Goal: Information Seeking & Learning: Learn about a topic

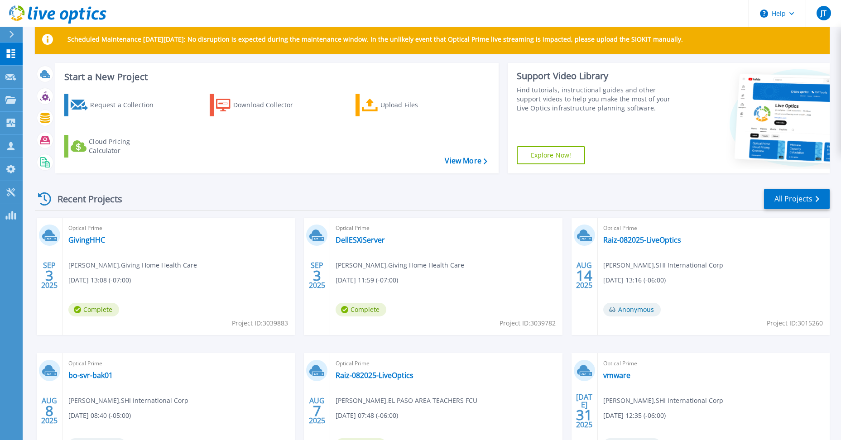
scroll to position [30, 0]
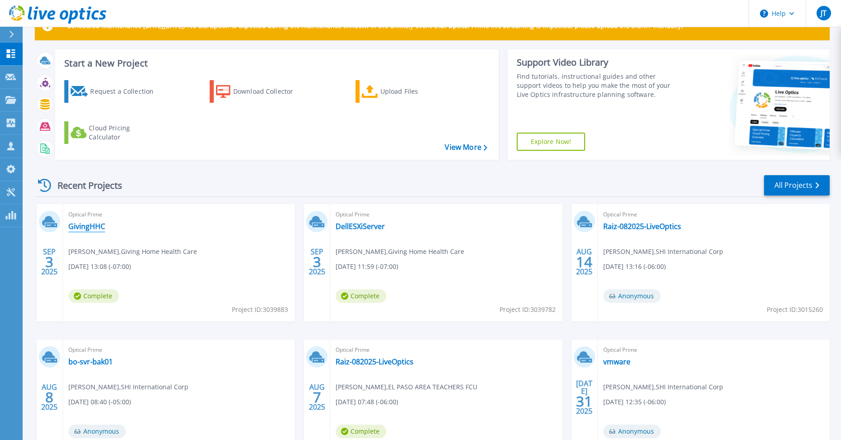
click at [90, 222] on link "GivingHHC" at bounding box center [86, 226] width 37 height 9
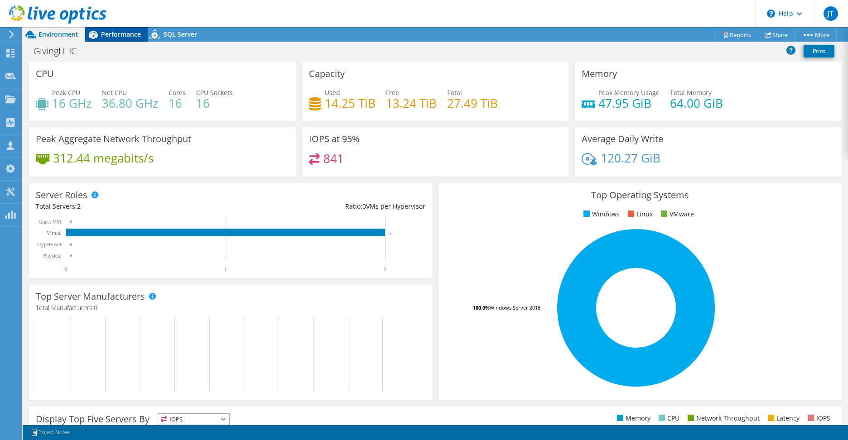
click at [133, 36] on span "Performance" at bounding box center [121, 34] width 40 height 9
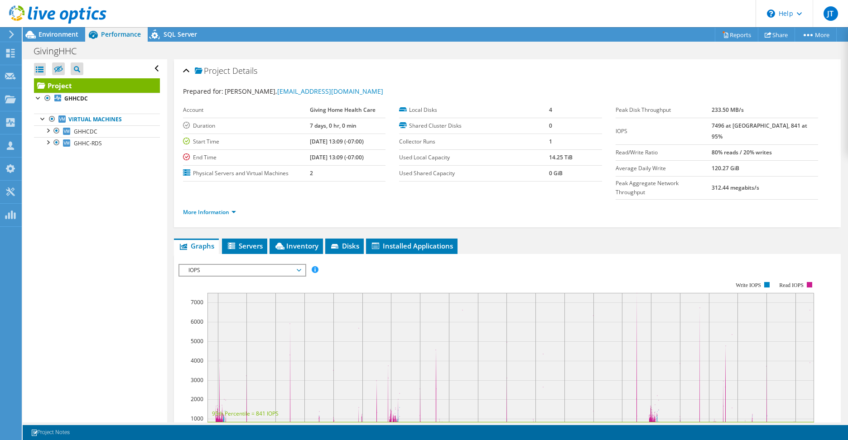
click at [286, 265] on span "IOPS" at bounding box center [242, 270] width 116 height 11
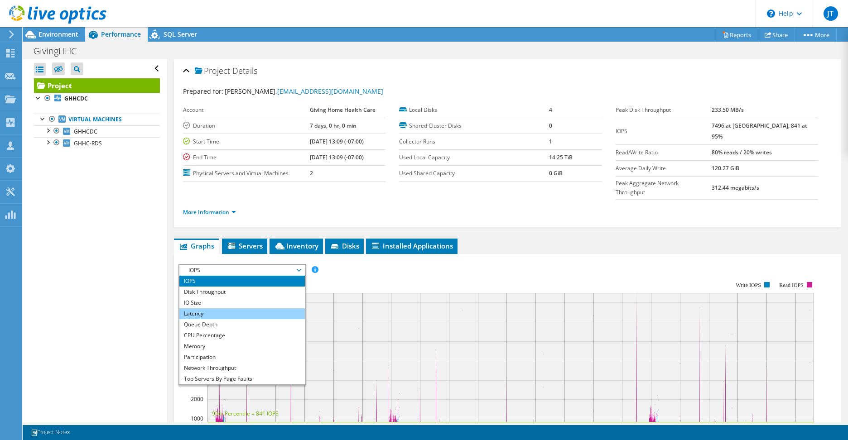
click at [275, 308] on li "Latency" at bounding box center [241, 313] width 125 height 11
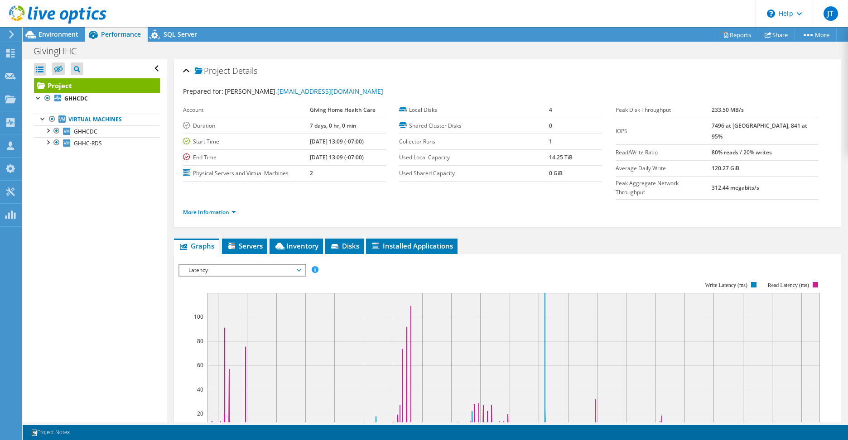
click at [290, 265] on span "Latency" at bounding box center [242, 270] width 116 height 11
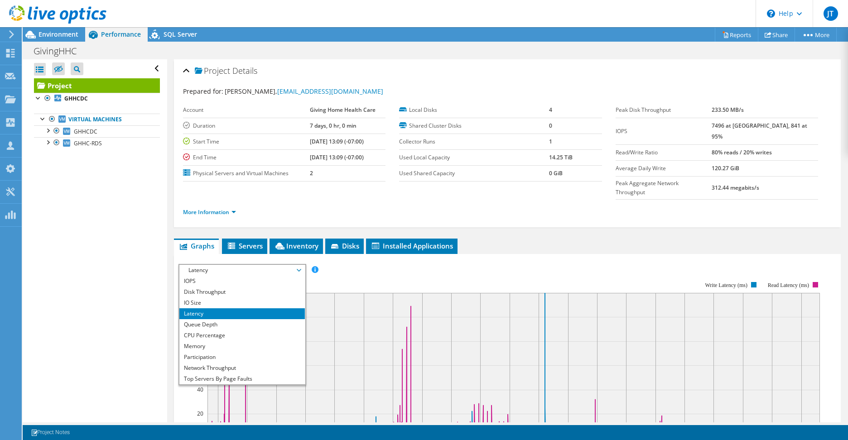
click at [290, 265] on span "Latency" at bounding box center [242, 270] width 116 height 11
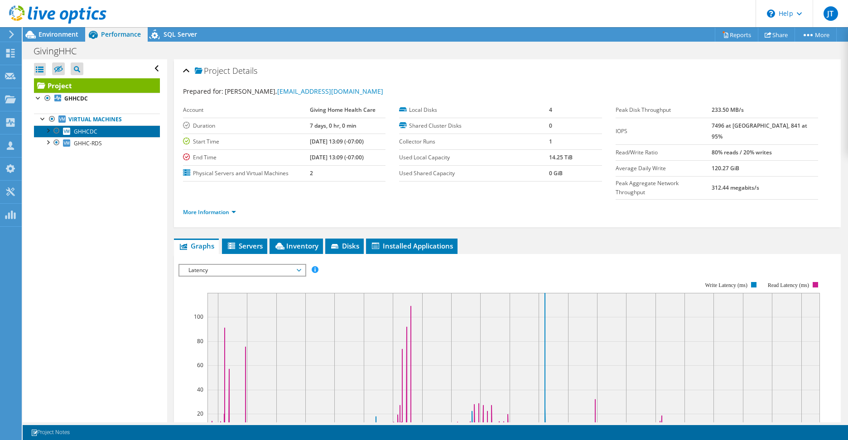
click at [90, 132] on span "GHHCDC" at bounding box center [86, 132] width 24 height 8
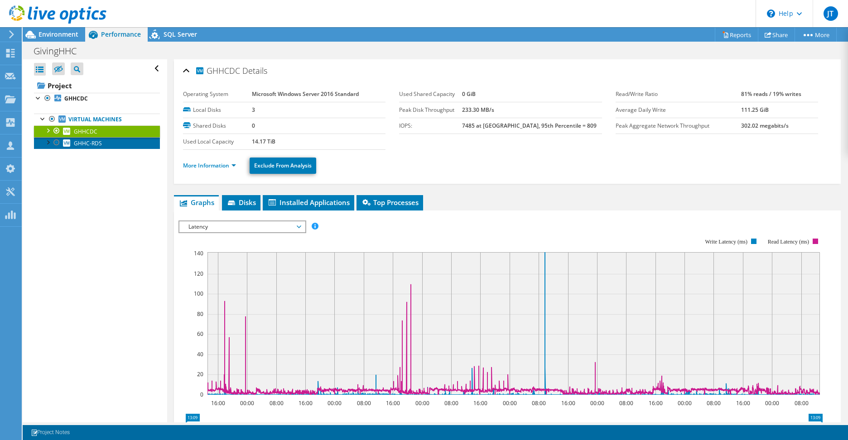
click at [96, 143] on span "GHHC-RDS" at bounding box center [88, 143] width 28 height 8
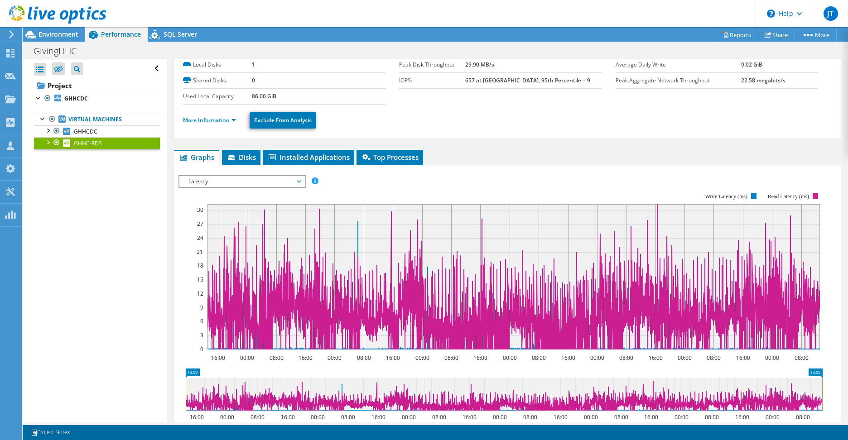
scroll to position [60, 0]
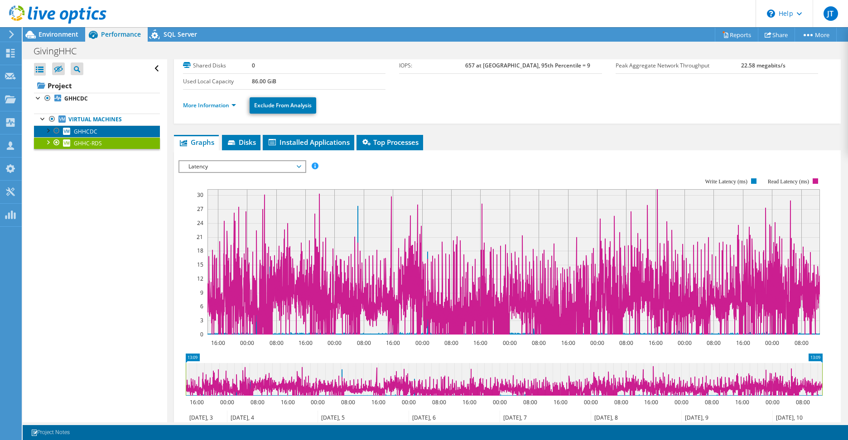
click at [101, 132] on link "GHHCDC" at bounding box center [97, 131] width 126 height 12
